Goal: Information Seeking & Learning: Check status

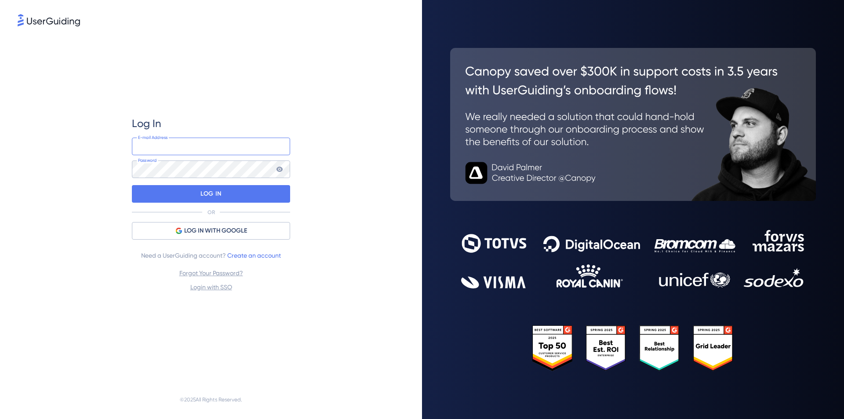
click at [192, 152] on input "email" at bounding box center [211, 147] width 158 height 18
type input "[EMAIL_ADDRESS][DOMAIN_NAME]"
click at [230, 193] on div "LOG IN" at bounding box center [211, 194] width 158 height 18
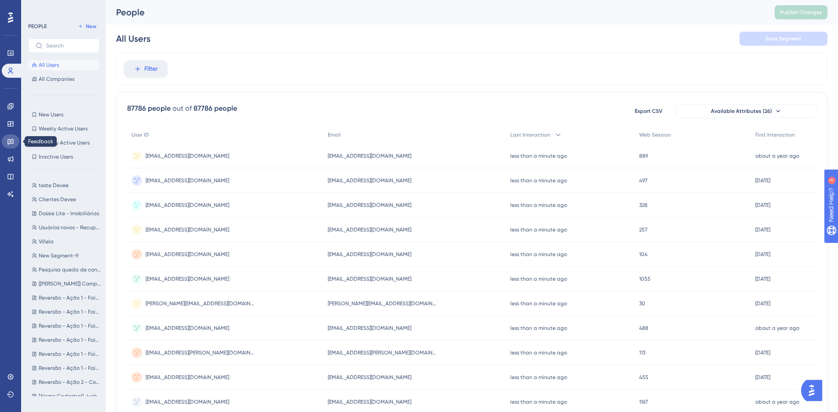
click at [12, 144] on icon at bounding box center [10, 142] width 6 height 6
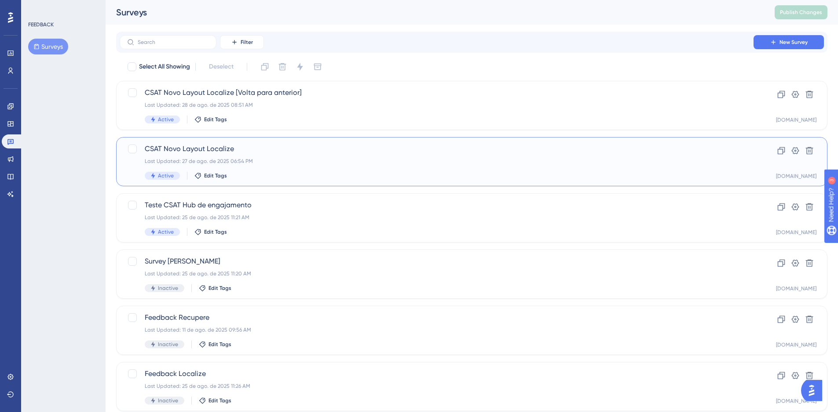
click at [302, 157] on div "CSAT Novo Layout Localize Last Updated: 27 de ago. de 2025 06:54 PM Active Edit…" at bounding box center [437, 162] width 584 height 36
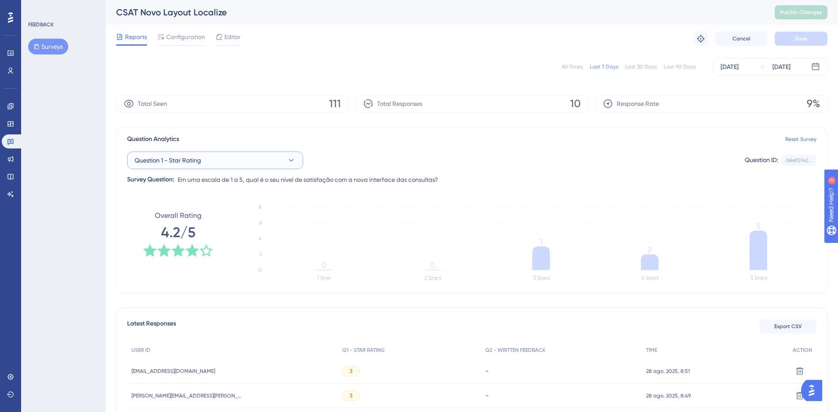
click at [237, 166] on button "Question 1 - Star Rating" at bounding box center [215, 161] width 176 height 18
click at [285, 163] on button "Question 1 - Star Rating" at bounding box center [215, 161] width 176 height 18
click at [190, 235] on span "Question 2 - Written Feedback" at bounding box center [183, 231] width 86 height 11
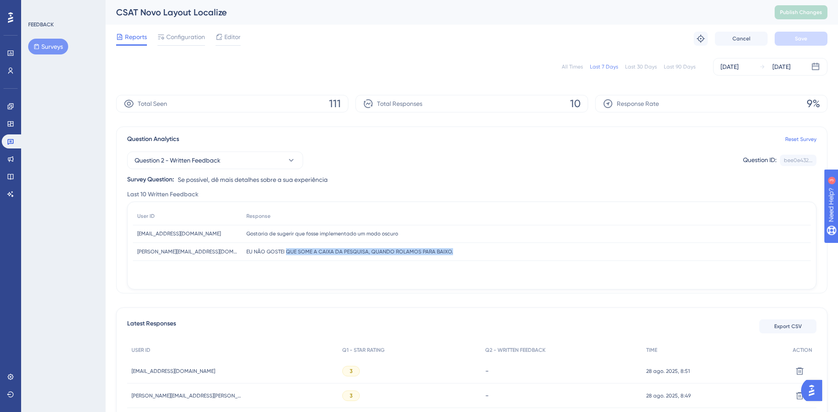
drag, startPoint x: 286, startPoint y: 251, endPoint x: 463, endPoint y: 254, distance: 176.8
click at [463, 254] on div "EU NÃO GOSTEI QUE SOME A CAIXA DA PESQUISA, QUANDO ROLAMOS PARA BAIXO. EU NÃO G…" at bounding box center [526, 252] width 569 height 18
click at [12, 144] on icon at bounding box center [10, 141] width 7 height 7
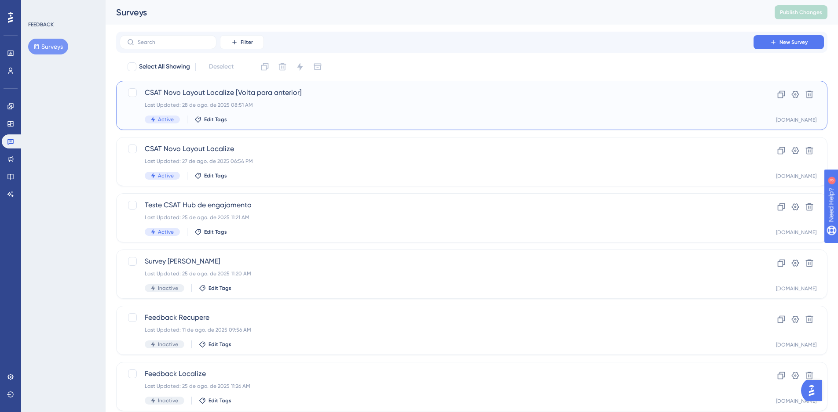
click at [302, 98] on div "CSAT Novo Layout Localize [Volta para anterior] Last Updated: 28 de ago. de 202…" at bounding box center [437, 106] width 584 height 36
